Goal: Find specific page/section: Find specific page/section

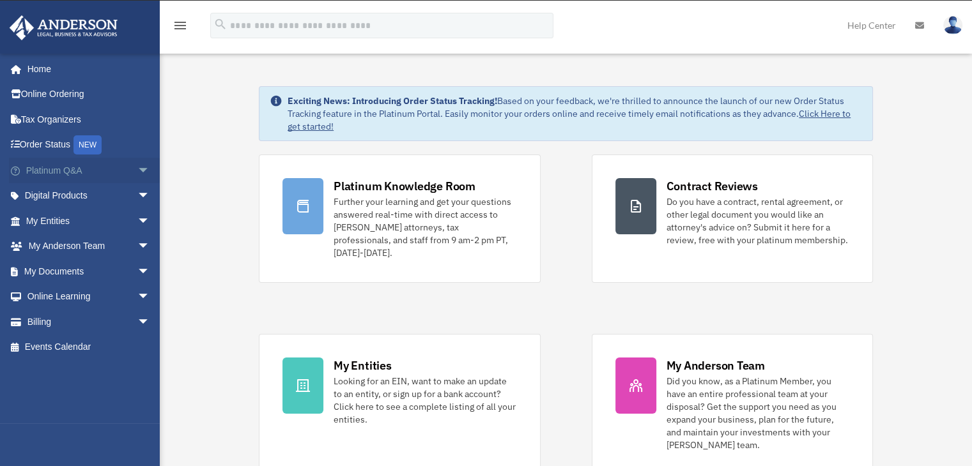
click at [137, 173] on span "arrow_drop_down" at bounding box center [150, 171] width 26 height 26
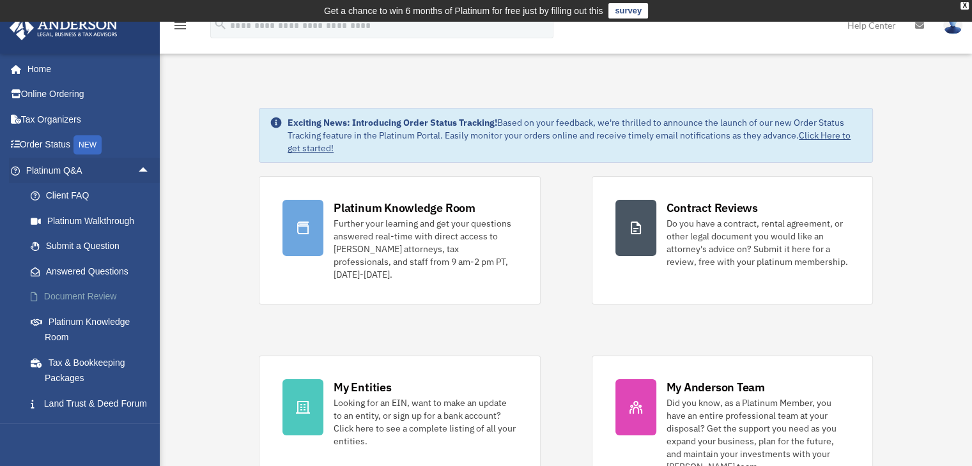
click at [93, 295] on link "Document Review" at bounding box center [93, 297] width 151 height 26
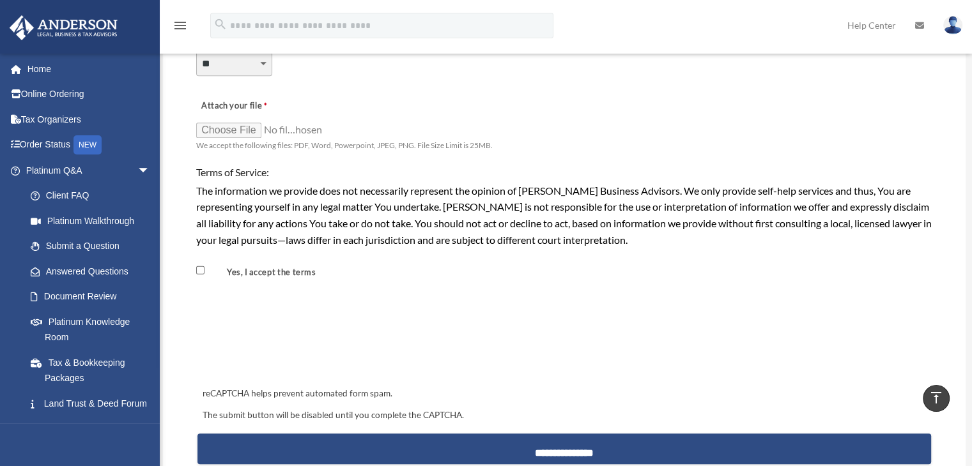
scroll to position [1032, 0]
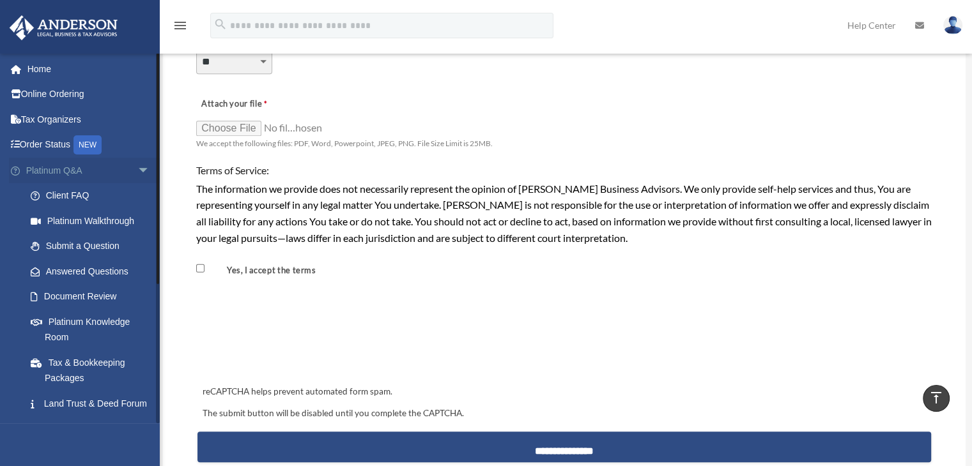
click at [137, 171] on span "arrow_drop_down" at bounding box center [150, 171] width 26 height 26
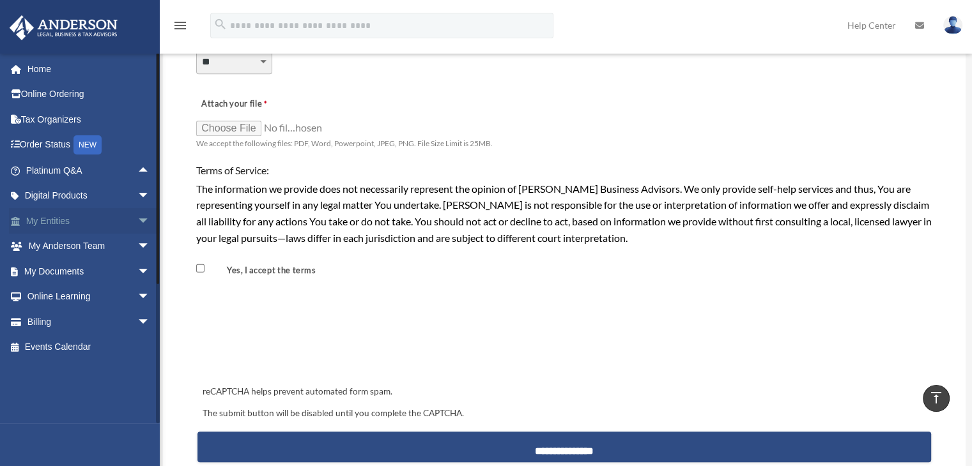
click at [137, 217] on span "arrow_drop_down" at bounding box center [150, 221] width 26 height 26
